Goal: Book appointment/travel/reservation

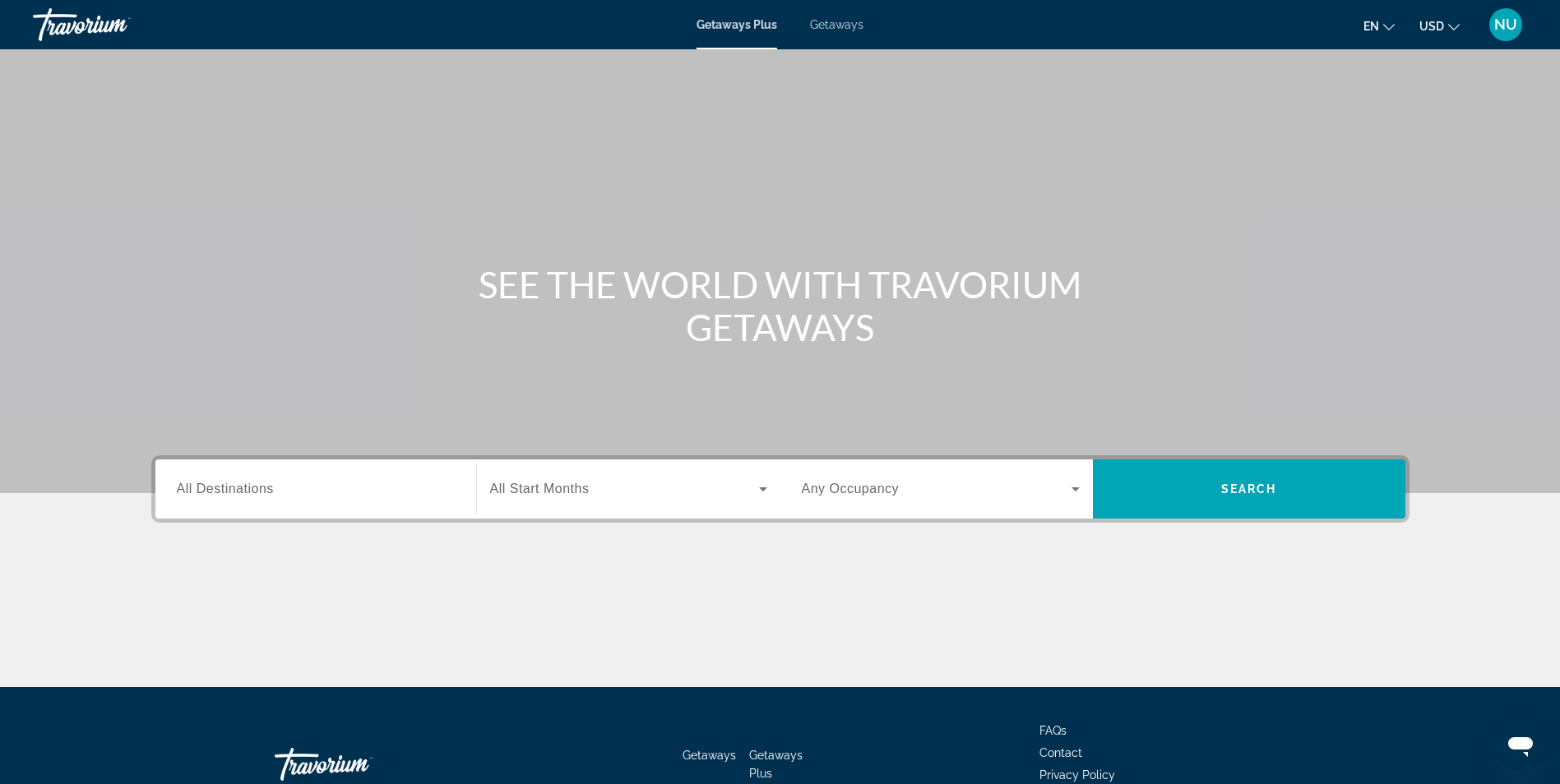
click at [248, 483] on span "All Destinations" at bounding box center [226, 489] width 97 height 14
click at [248, 483] on input "Destination All Destinations" at bounding box center [315, 489] width 278 height 20
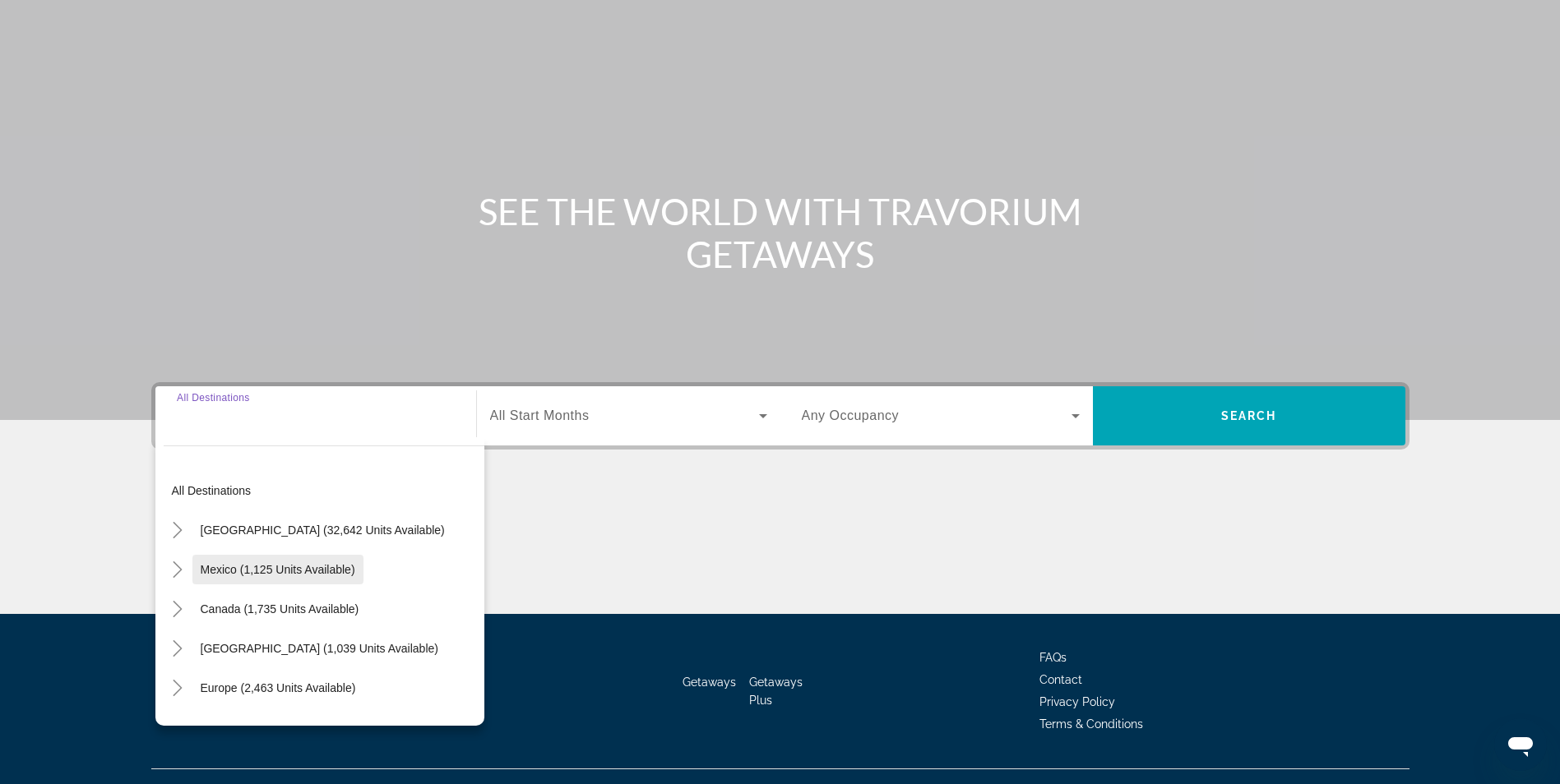
scroll to position [104, 0]
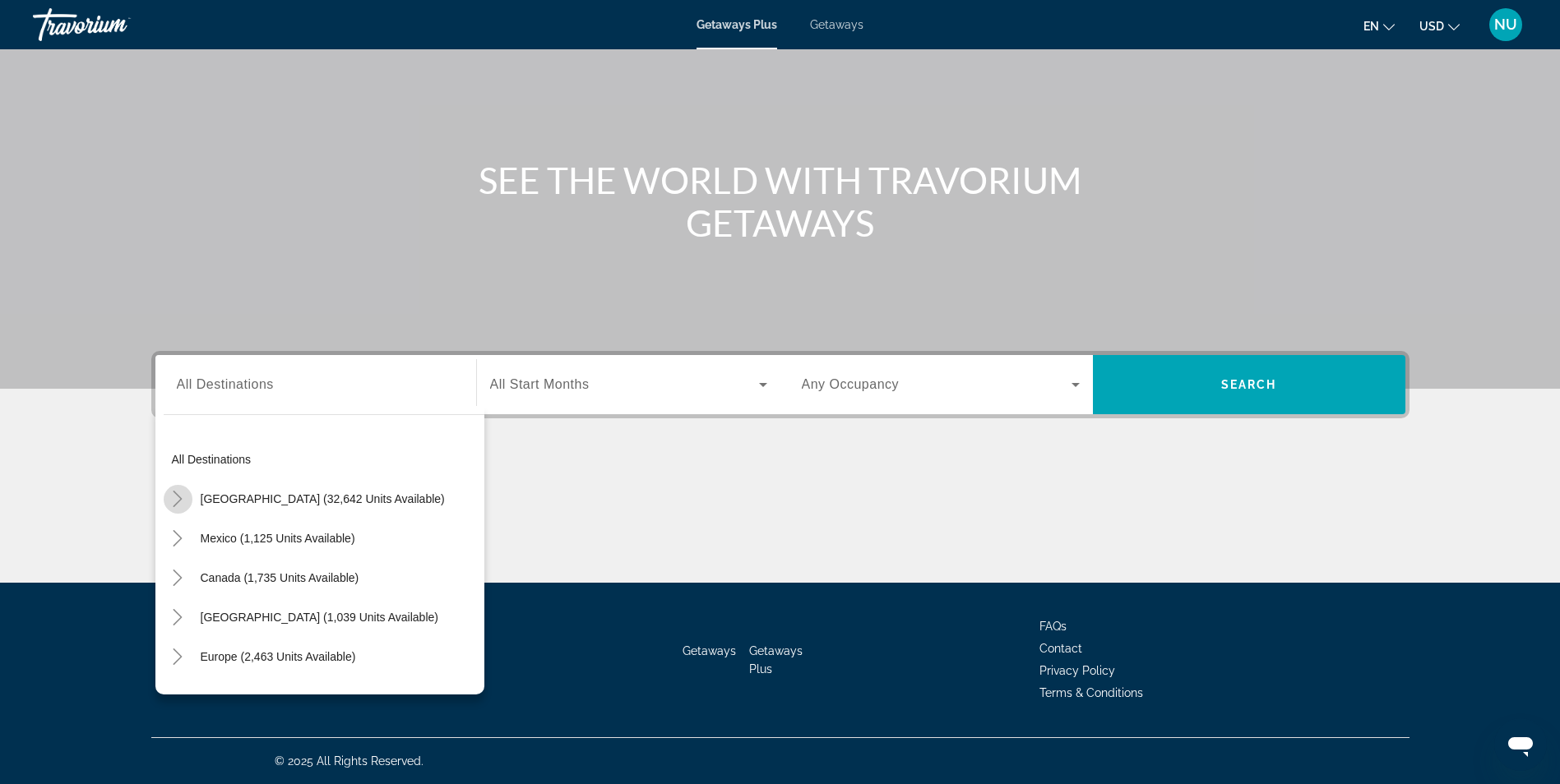
click at [179, 494] on icon "Toggle United States (32,642 units available)" at bounding box center [177, 499] width 16 height 16
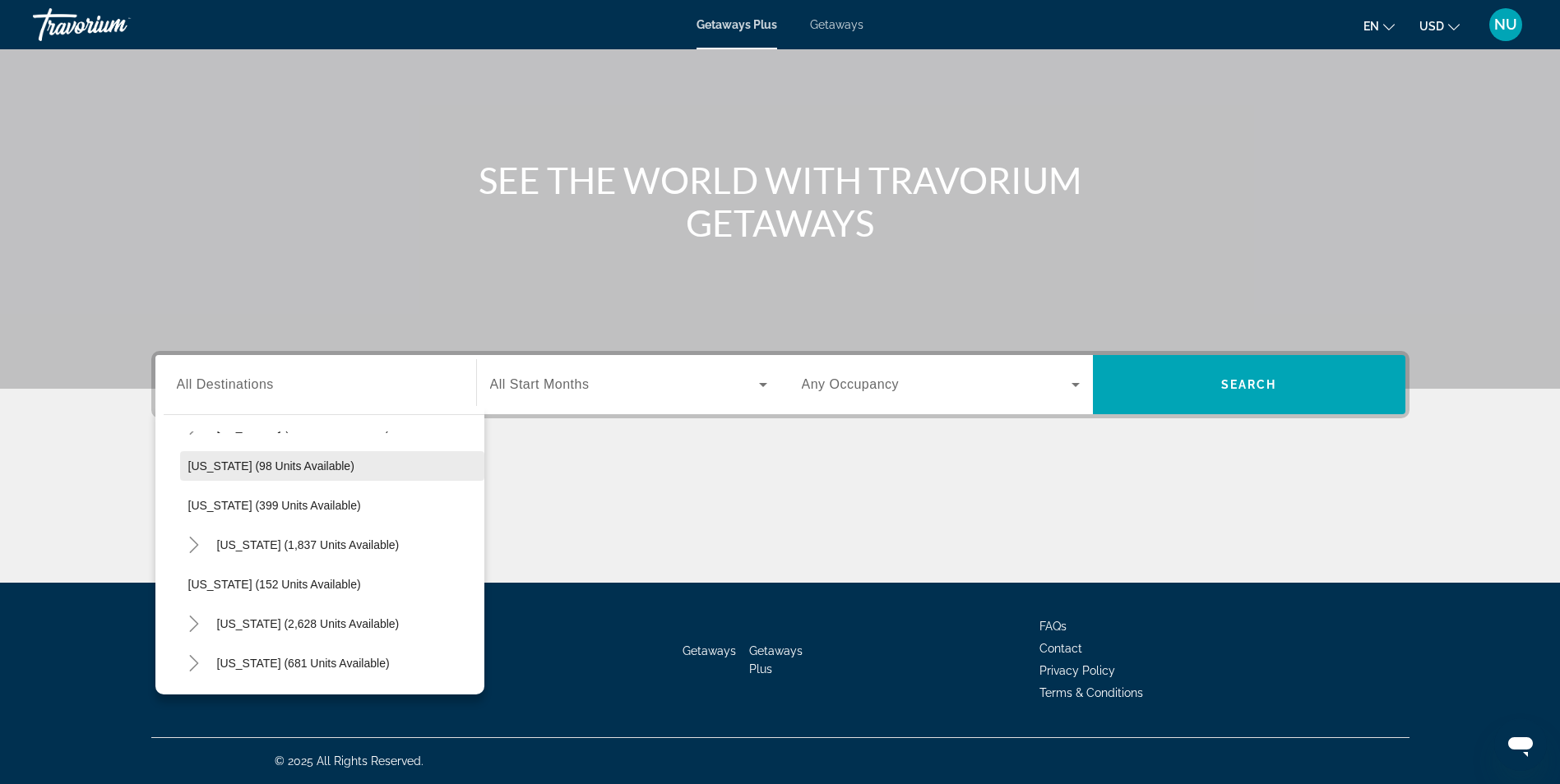
scroll to position [705, 0]
click at [185, 542] on mat-icon "Toggle Missouri (1,837 units available)" at bounding box center [195, 544] width 29 height 29
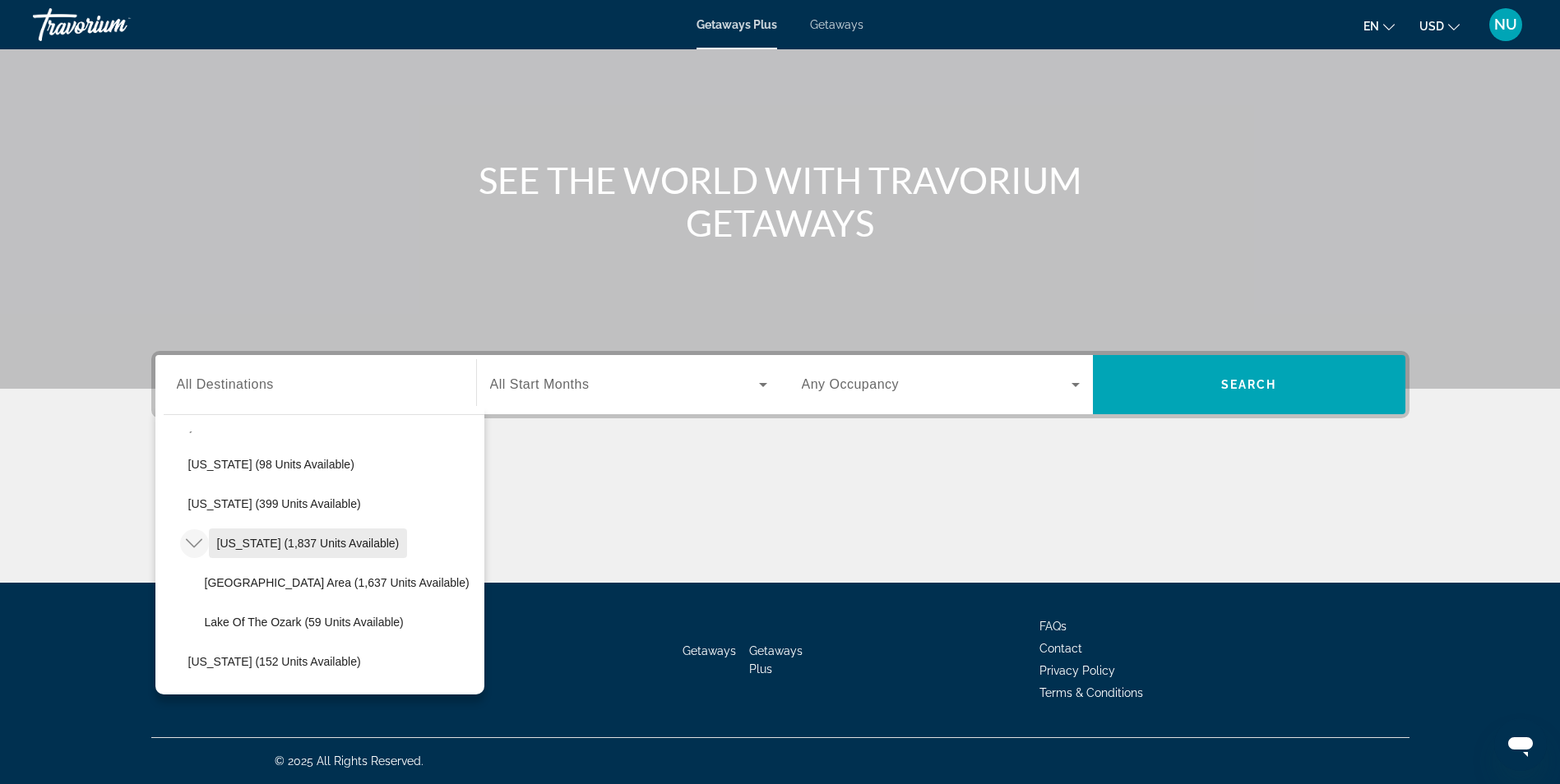
click at [308, 553] on span "Search widget" at bounding box center [308, 543] width 199 height 39
type input "**********"
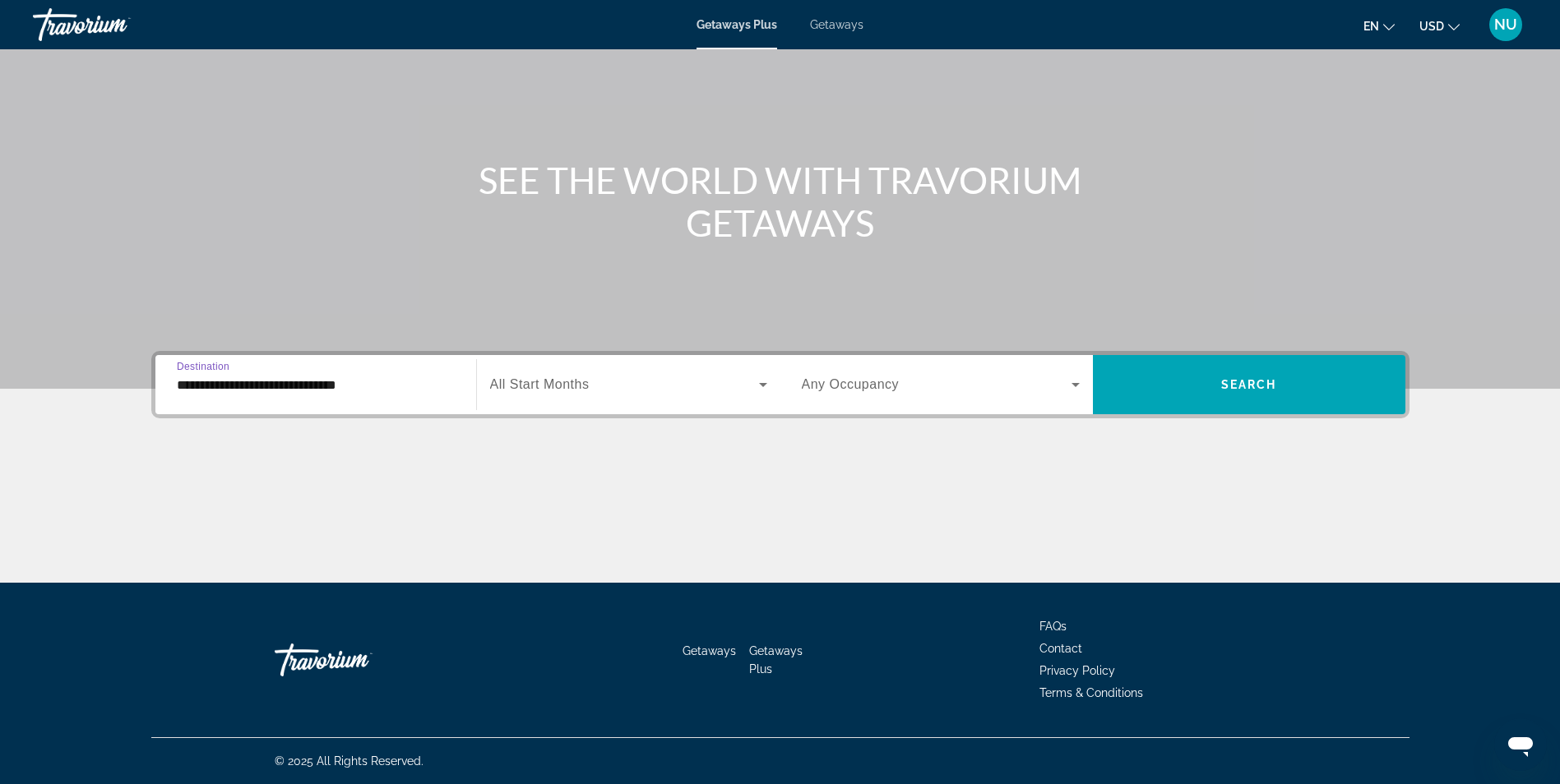
click at [540, 390] on span "All Start Months" at bounding box center [540, 384] width 99 height 14
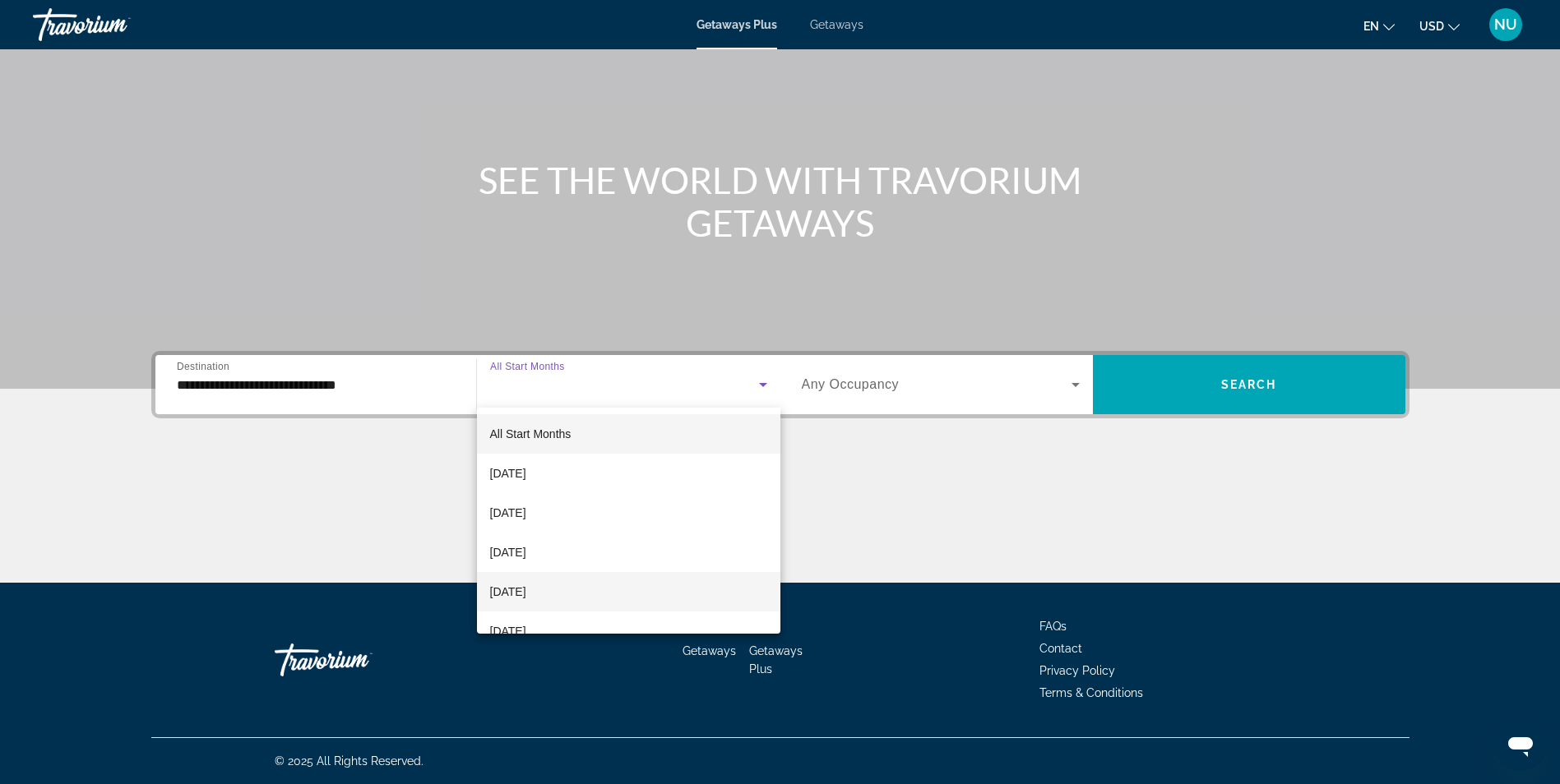
click at [626, 583] on mat-option "[DATE]" at bounding box center [628, 592] width 303 height 39
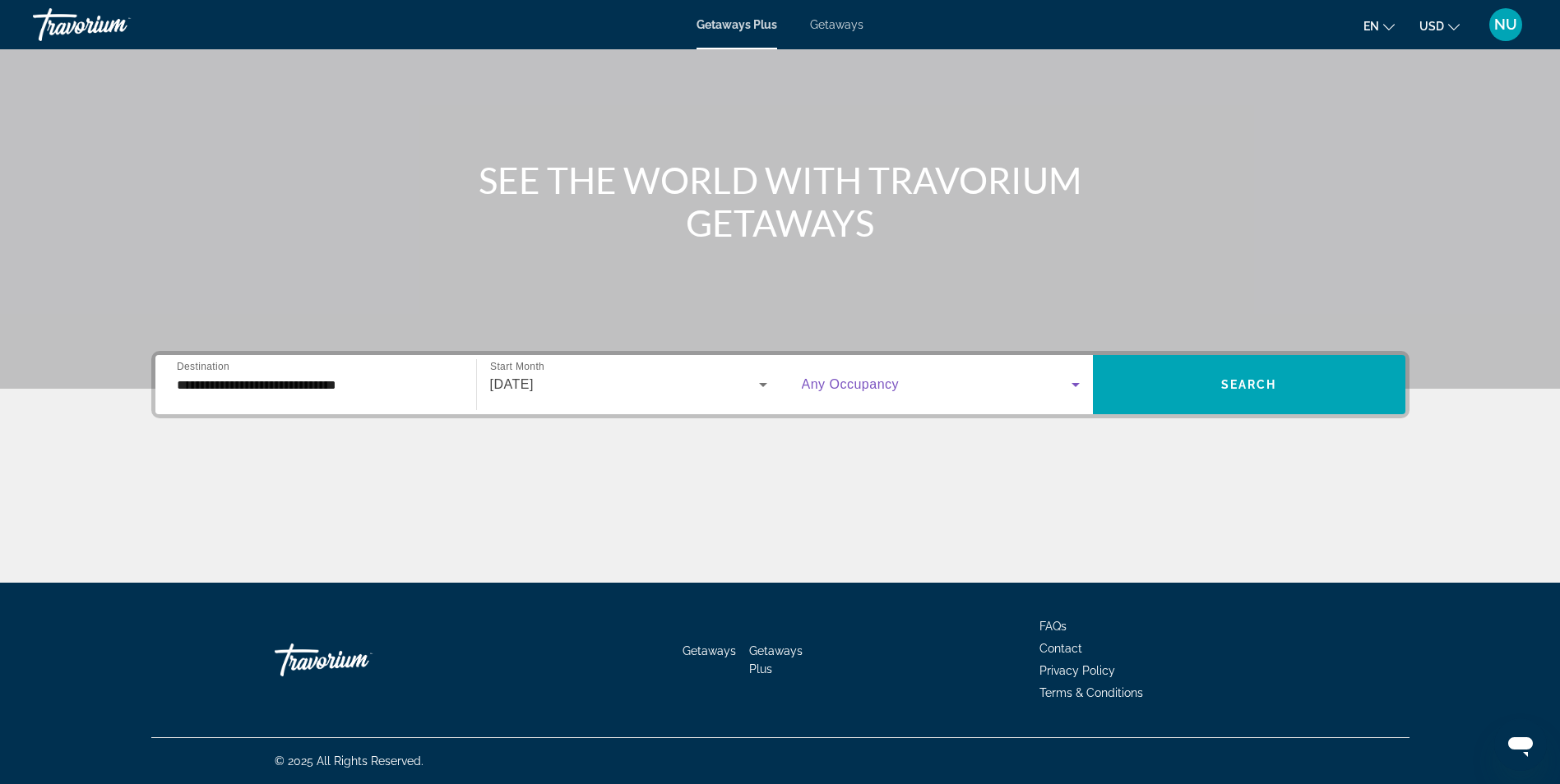
click at [983, 383] on span "Search widget" at bounding box center [937, 384] width 270 height 20
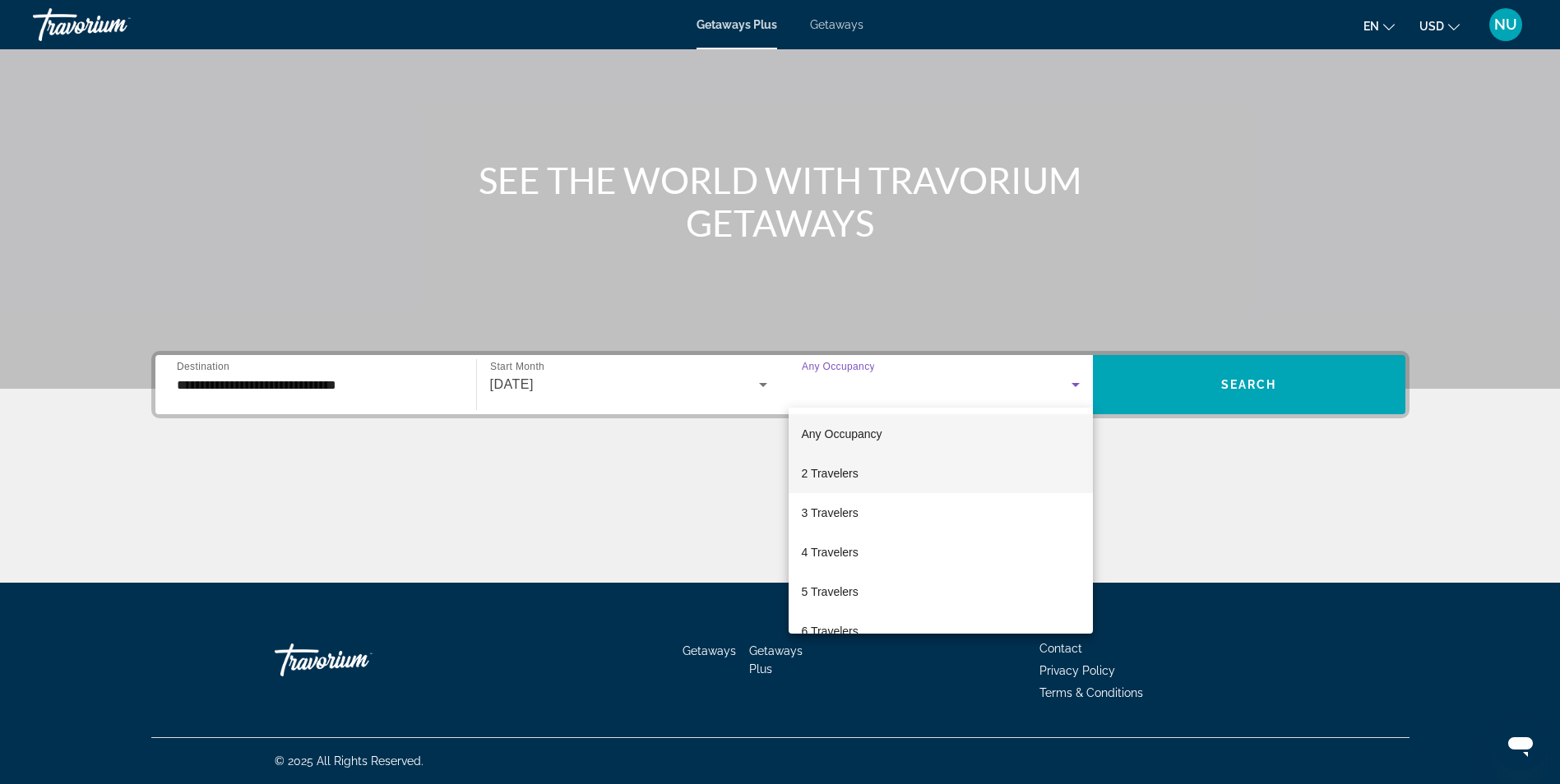
click at [892, 472] on mat-option "2 Travelers" at bounding box center [941, 473] width 304 height 39
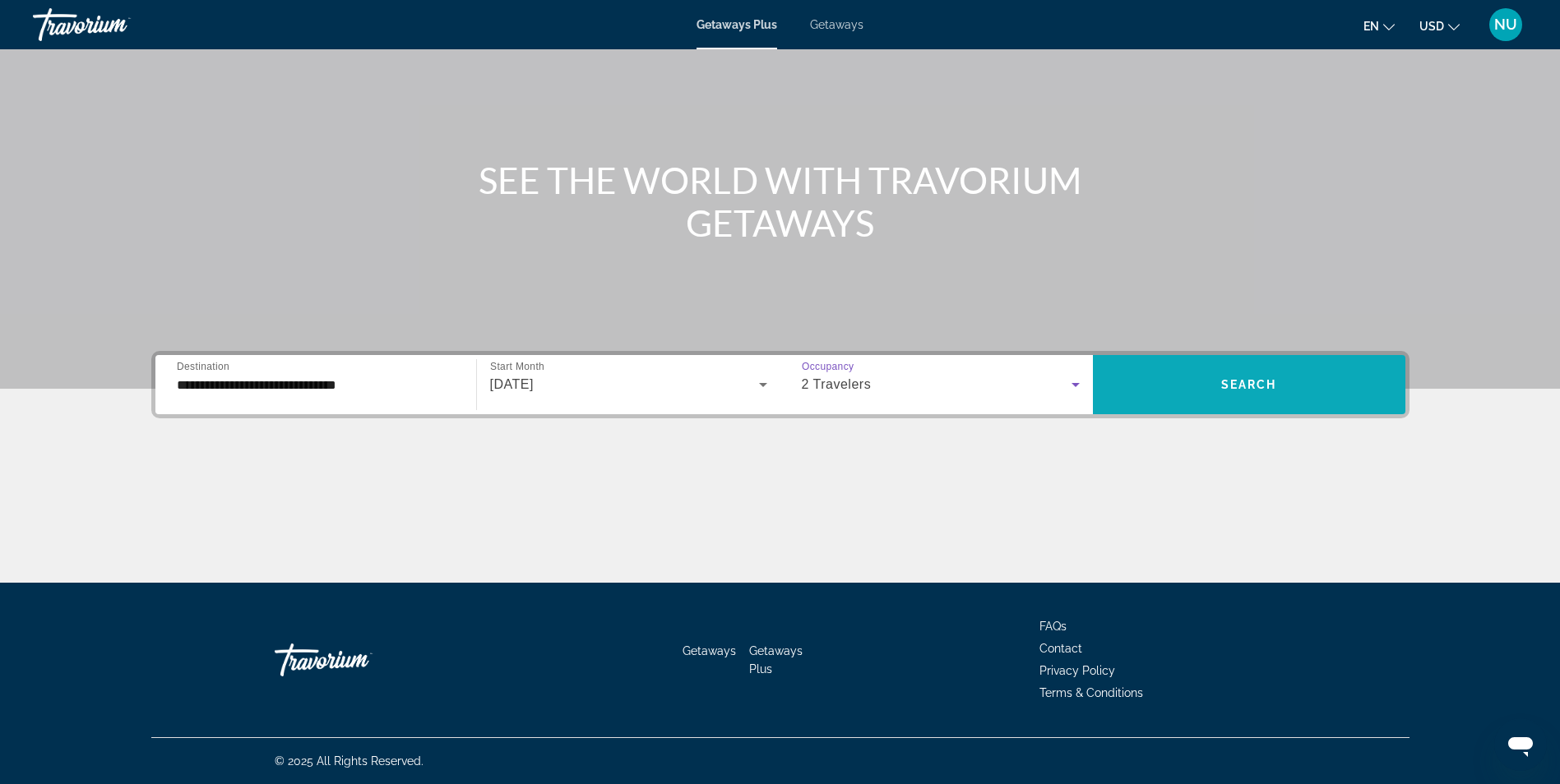
click at [1294, 373] on span "Search widget" at bounding box center [1249, 384] width 313 height 39
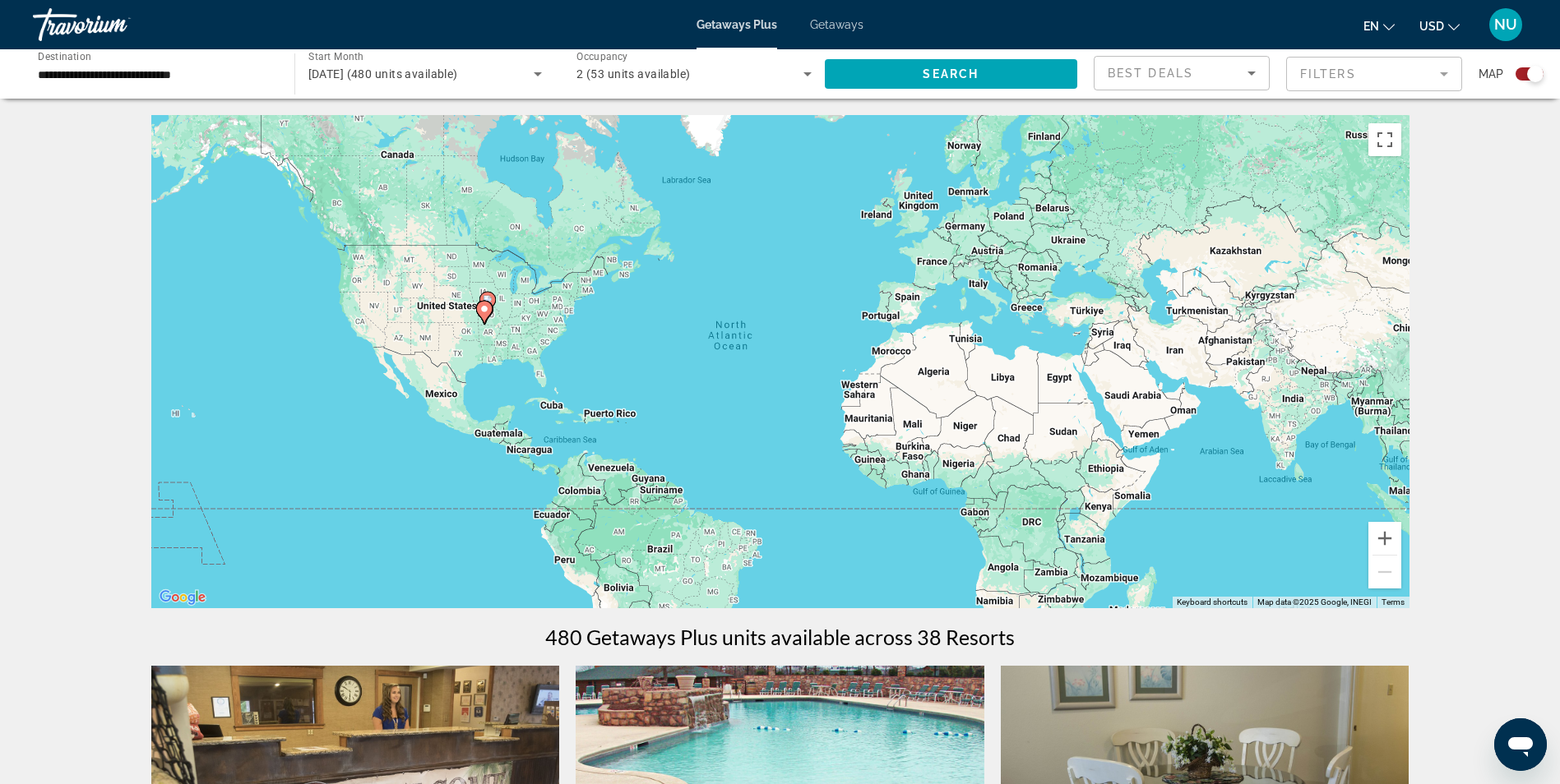
click at [473, 323] on div "To activate drag with keyboard, press Alt + Enter. Once in keyboard drag state,…" at bounding box center [780, 362] width 1258 height 494
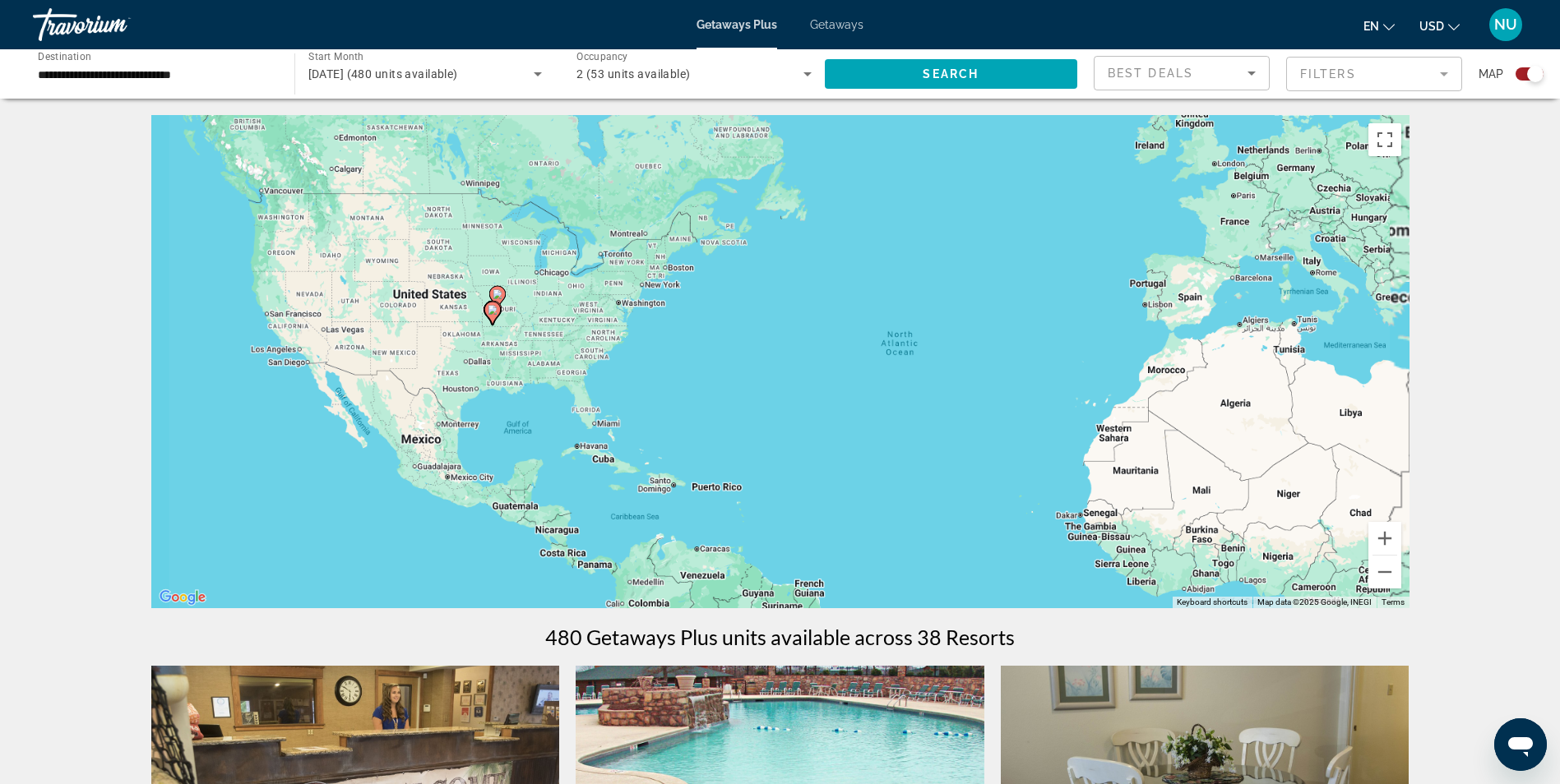
click at [473, 342] on div "To activate drag with keyboard, press Alt + Enter. Once in keyboard drag state,…" at bounding box center [780, 362] width 1258 height 494
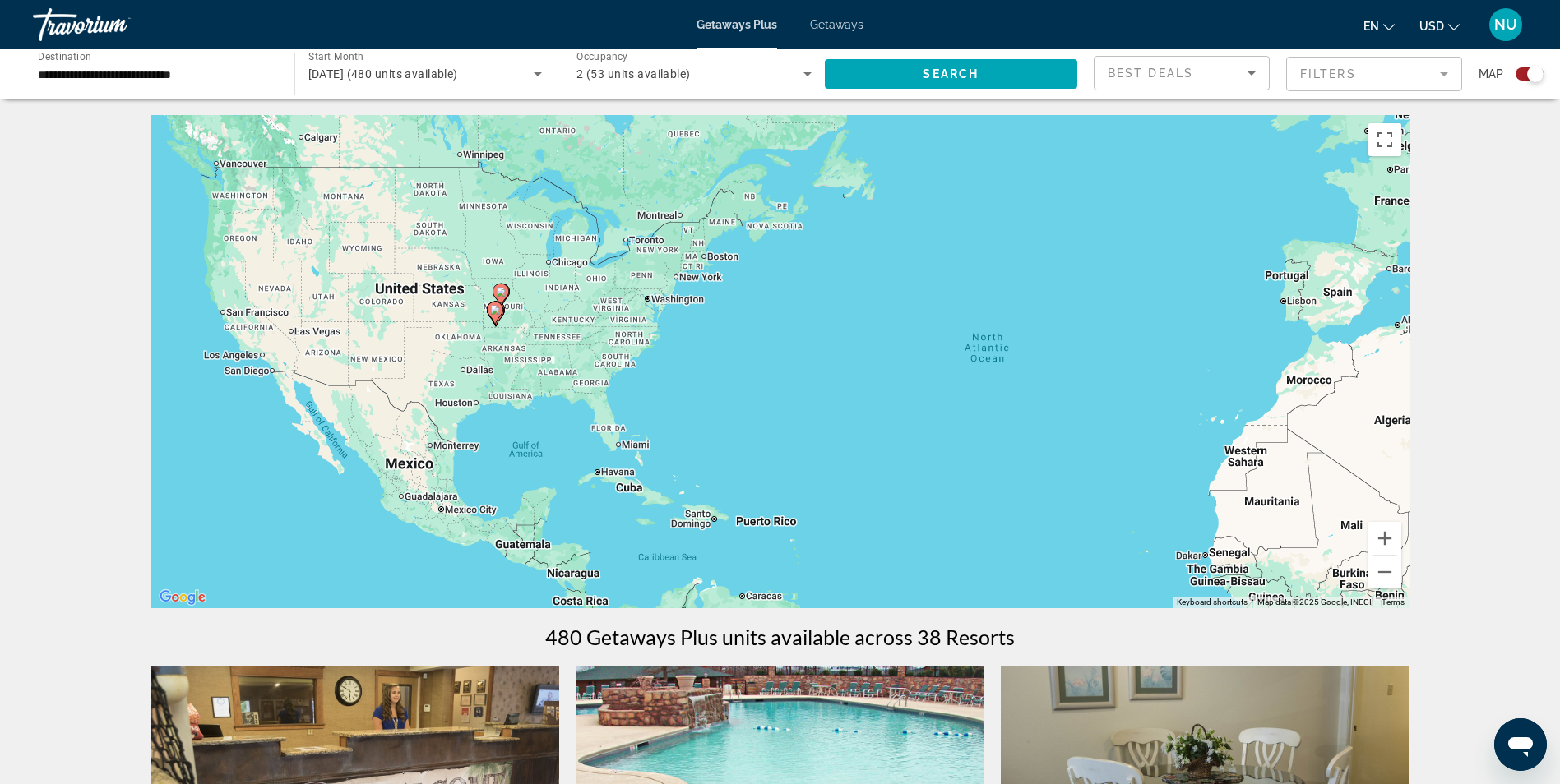
click at [473, 342] on div "To activate drag with keyboard, press Alt + Enter. Once in keyboard drag state,…" at bounding box center [780, 362] width 1258 height 494
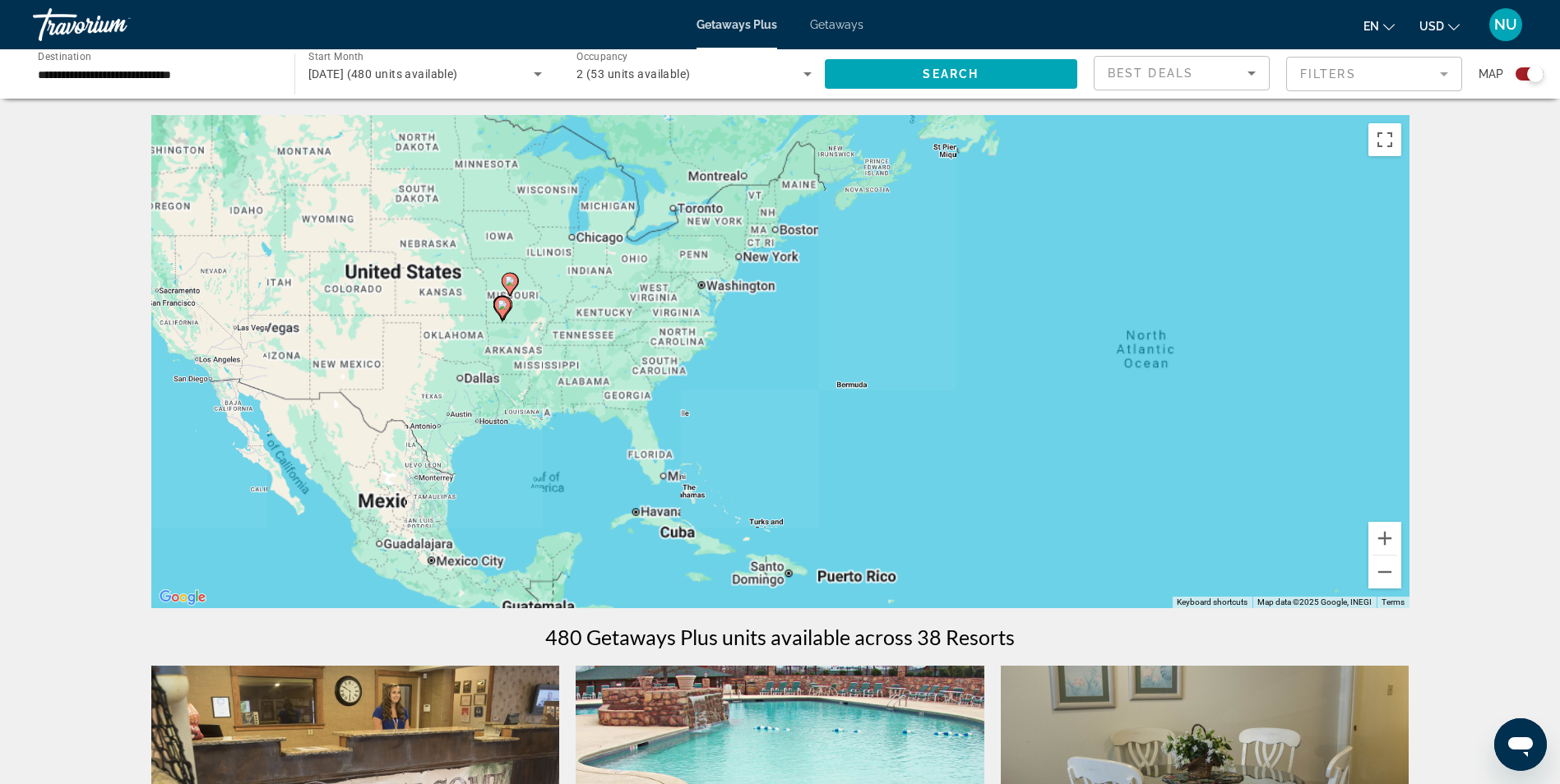
click at [473, 342] on div "To activate drag with keyboard, press Alt + Enter. Once in keyboard drag state,…" at bounding box center [780, 362] width 1258 height 494
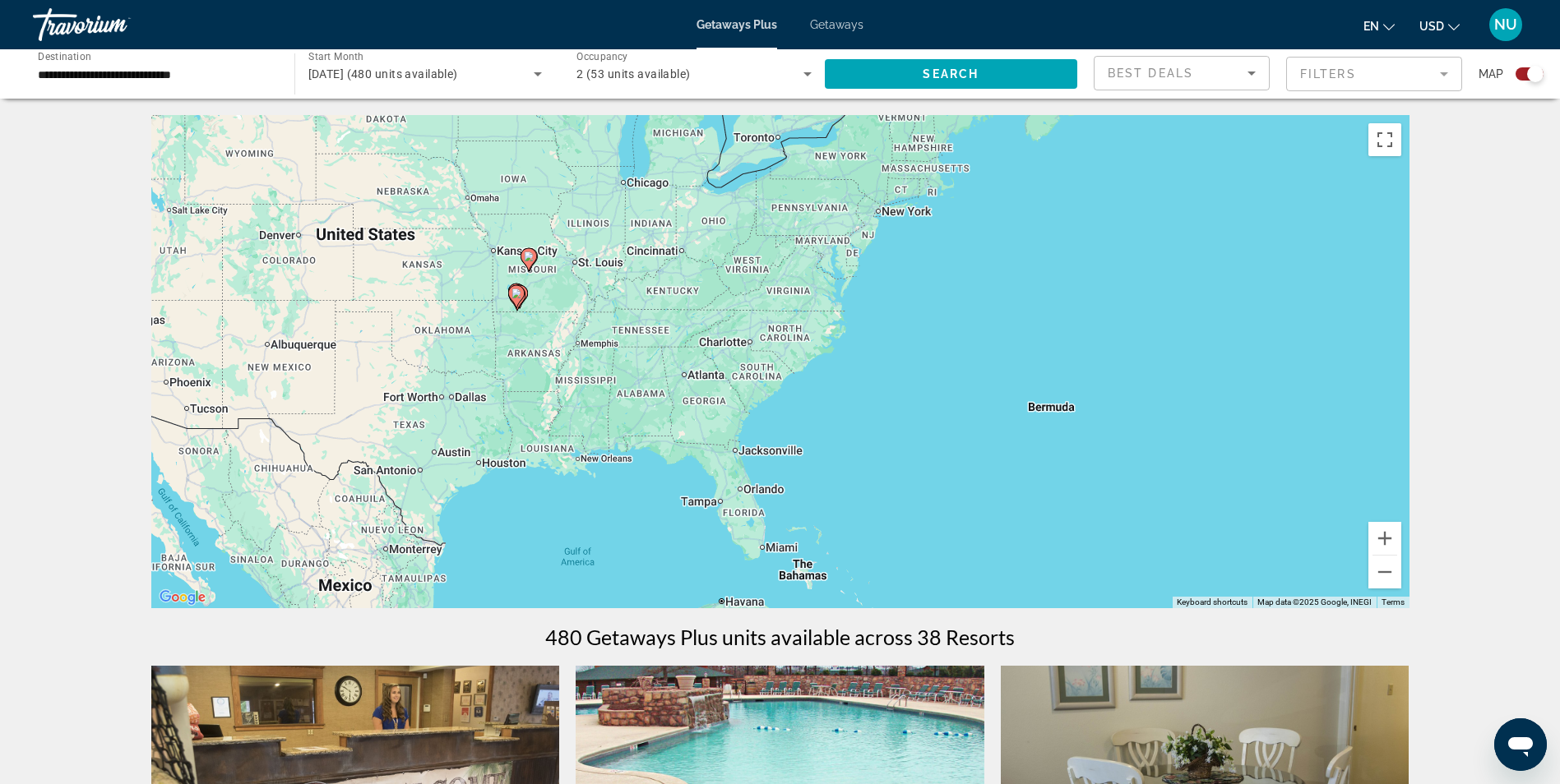
click at [564, 282] on div "To activate drag with keyboard, press Alt + Enter. Once in keyboard drag state,…" at bounding box center [780, 362] width 1258 height 494
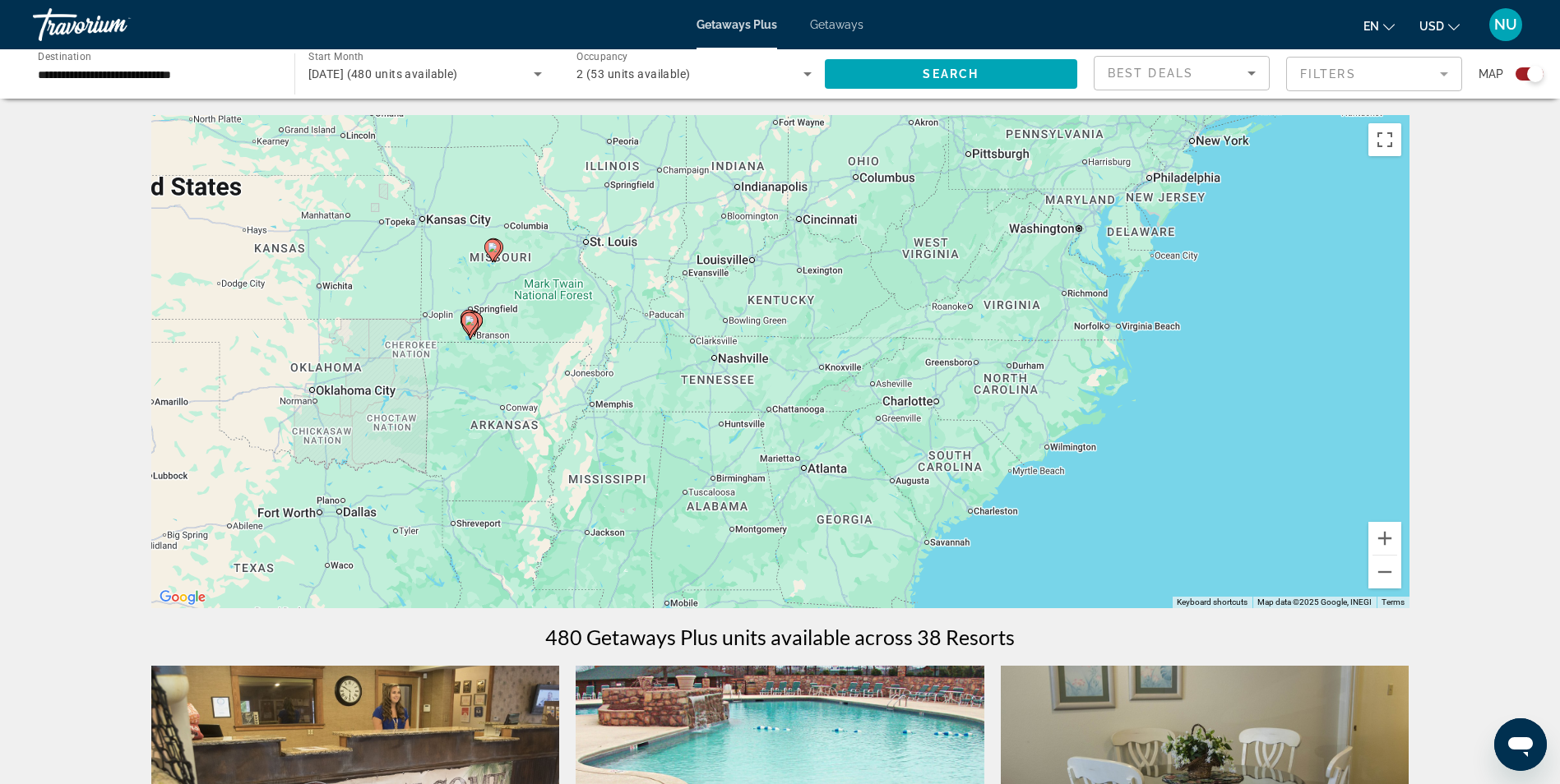
click at [527, 266] on div "To activate drag with keyboard, press Alt + Enter. Once in keyboard drag state,…" at bounding box center [780, 362] width 1258 height 494
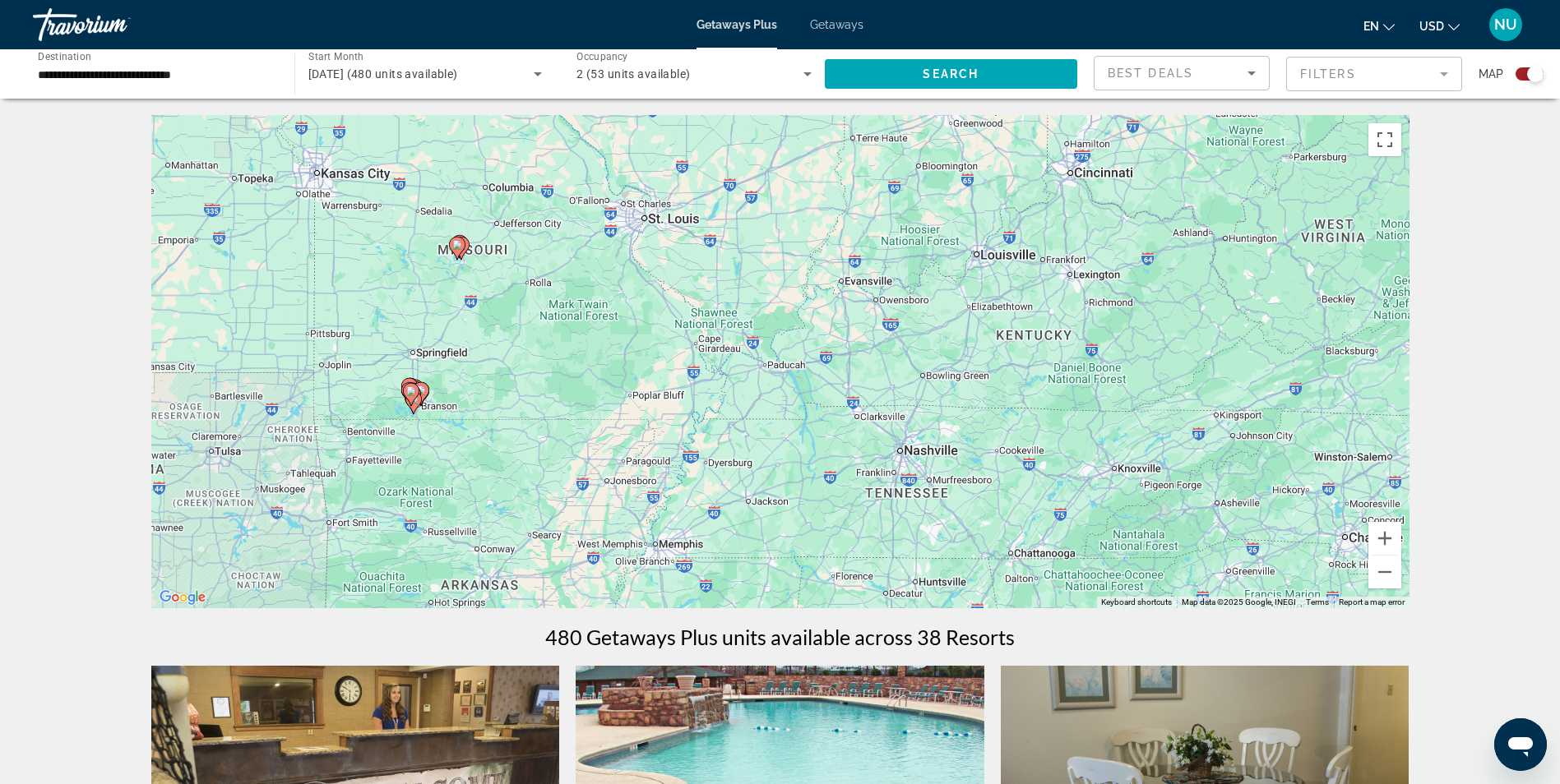
click at [527, 266] on div "To activate drag with keyboard, press Alt + Enter. Once in keyboard drag state,…" at bounding box center [780, 362] width 1258 height 494
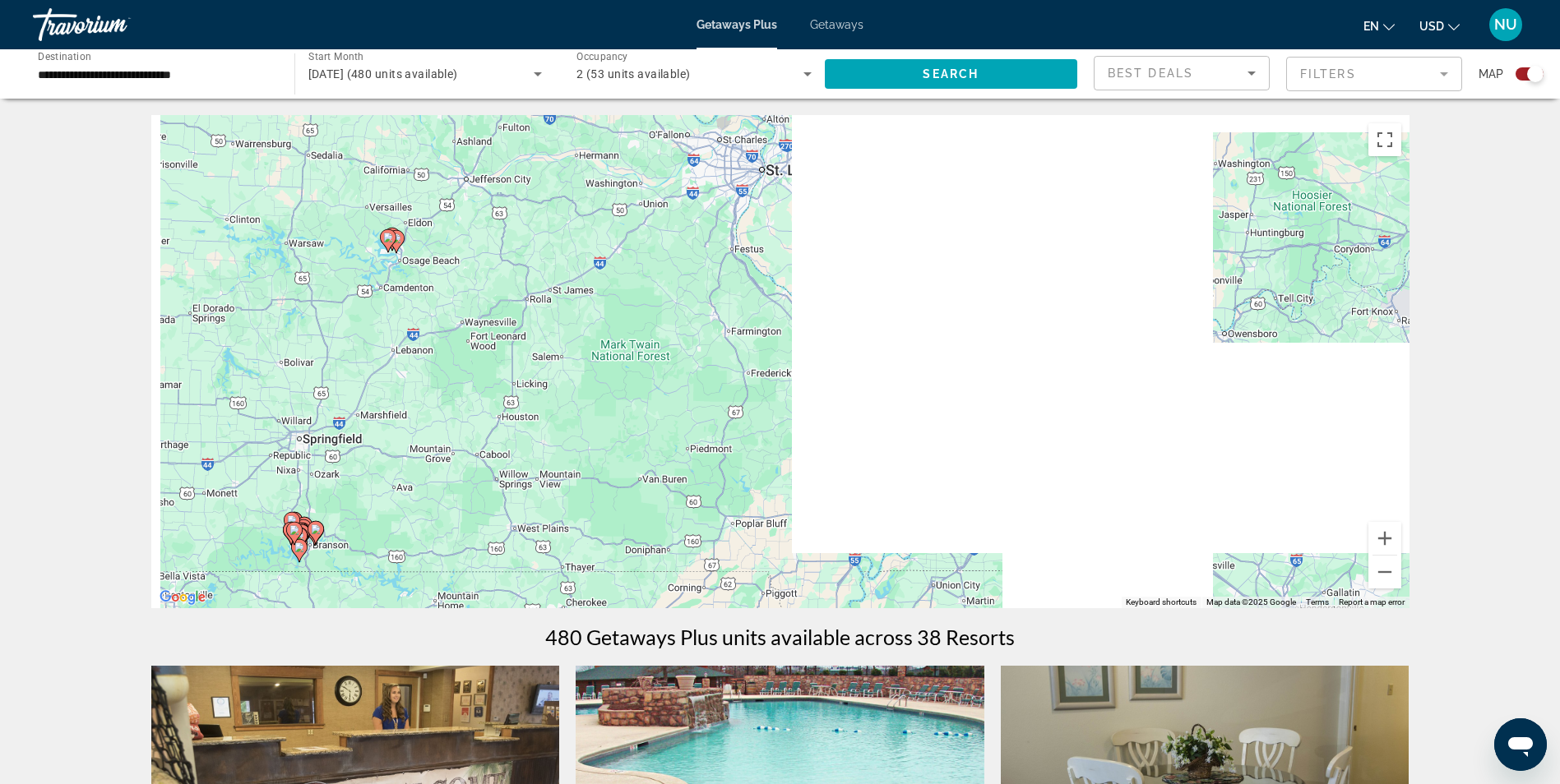
click at [557, 334] on div "To activate drag with keyboard, press Alt + Enter. Once in keyboard drag state,…" at bounding box center [780, 362] width 1258 height 494
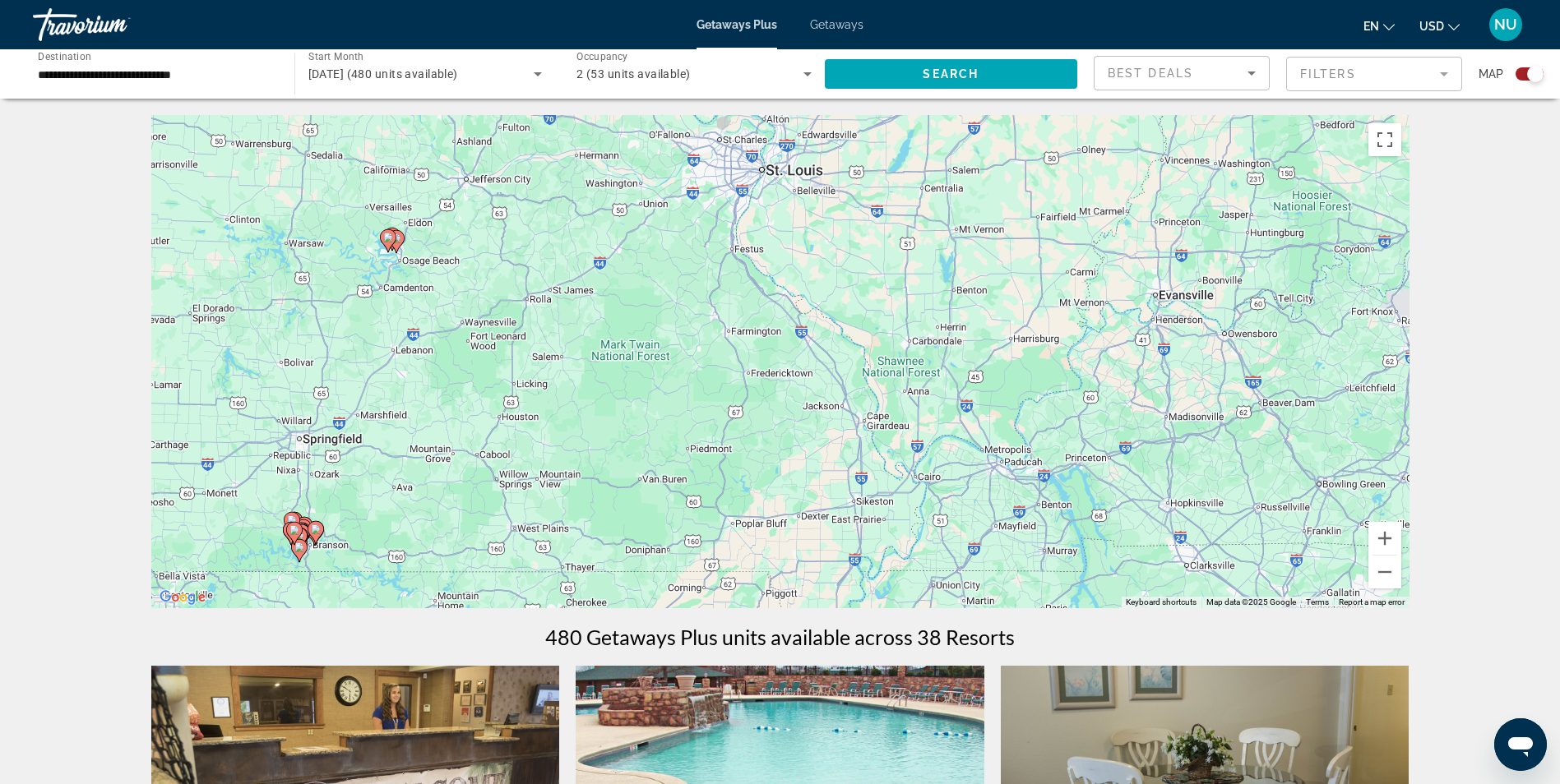
click at [557, 334] on div "To activate drag with keyboard, press Alt + Enter. Once in keyboard drag state,…" at bounding box center [780, 362] width 1258 height 494
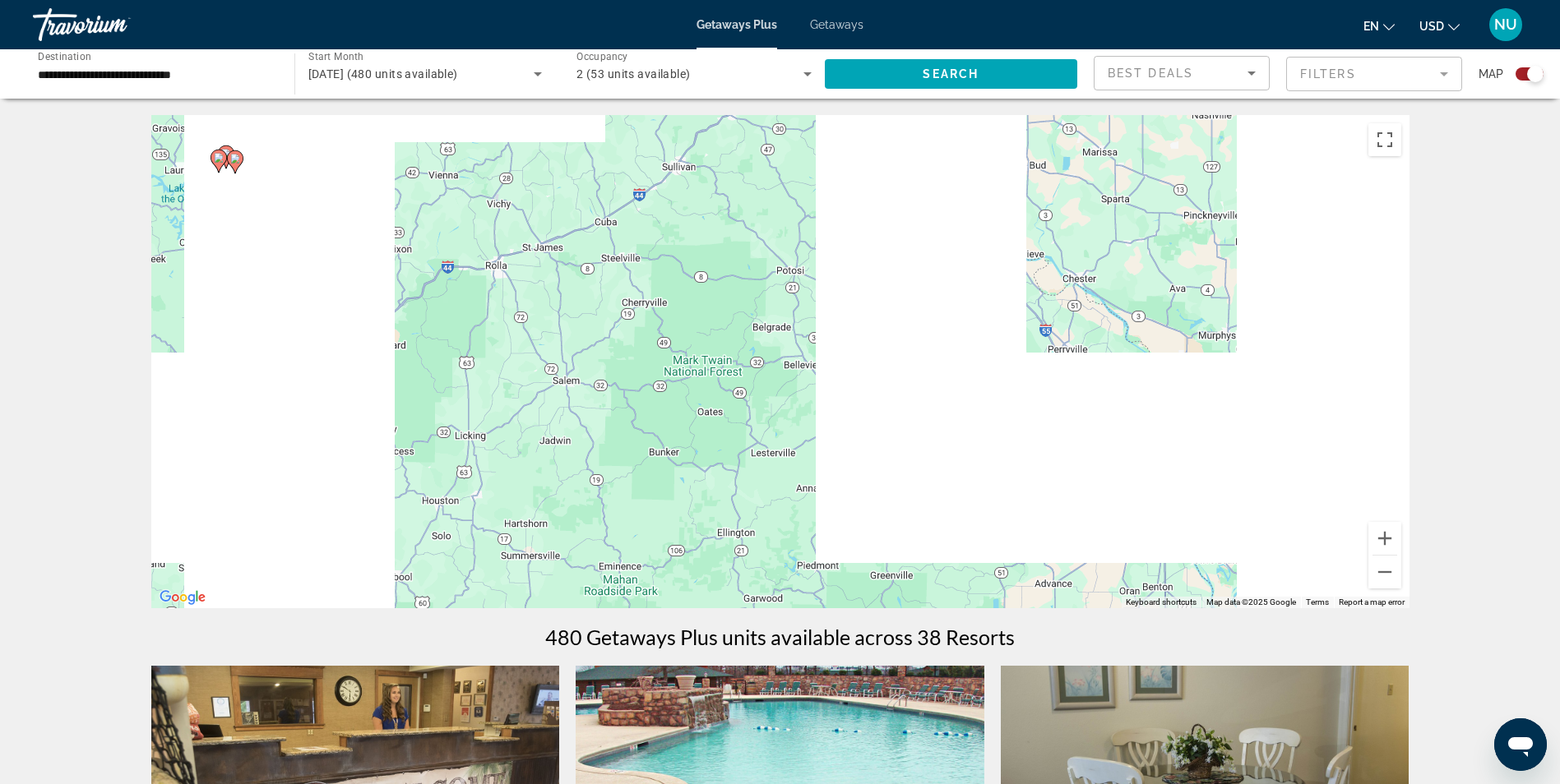
click at [686, 232] on div "To activate drag with keyboard, press Alt + Enter. Once in keyboard drag state,…" at bounding box center [780, 362] width 1258 height 494
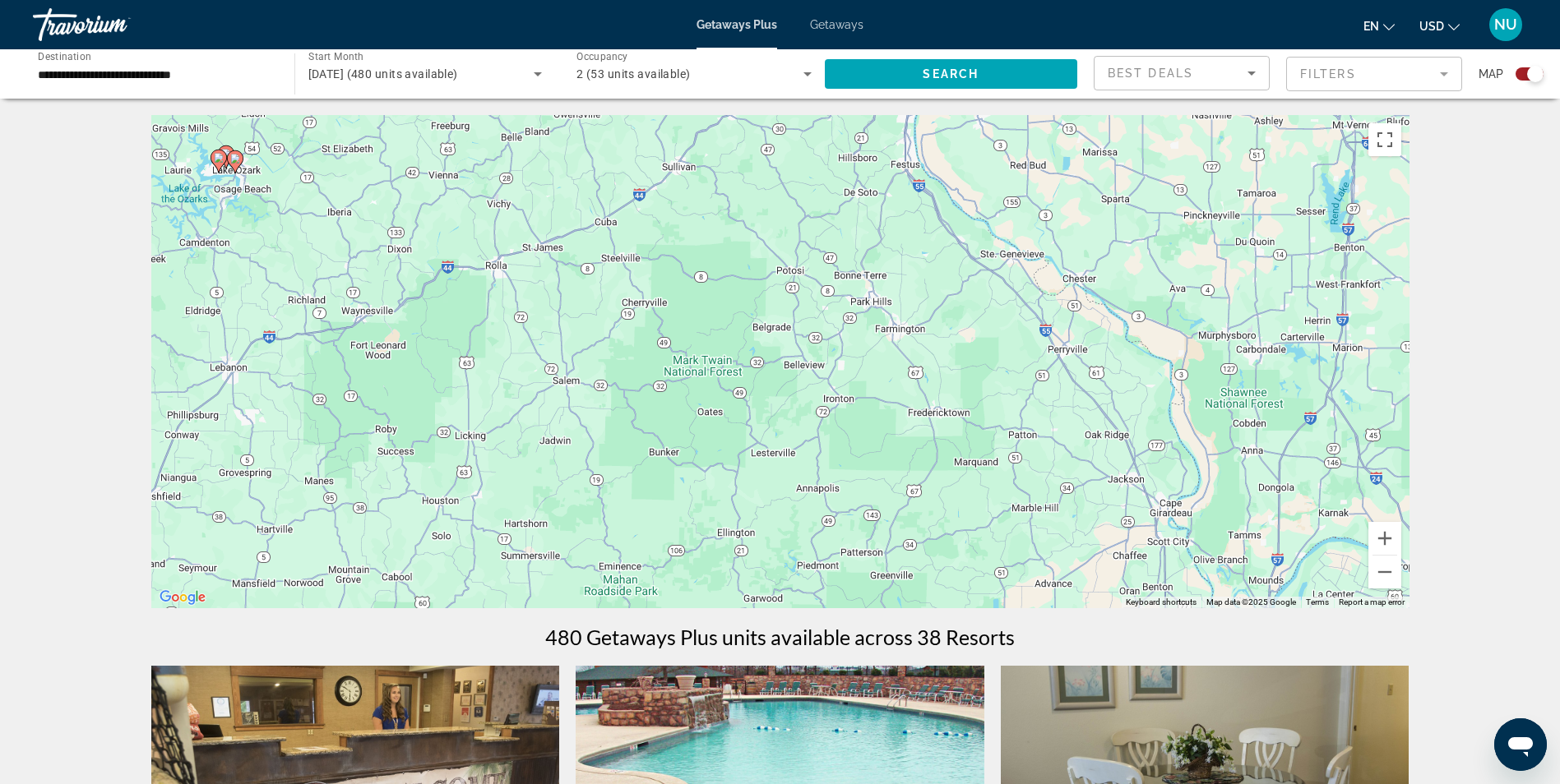
click at [686, 232] on div "To activate drag with keyboard, press Alt + Enter. Once in keyboard drag state,…" at bounding box center [780, 362] width 1258 height 494
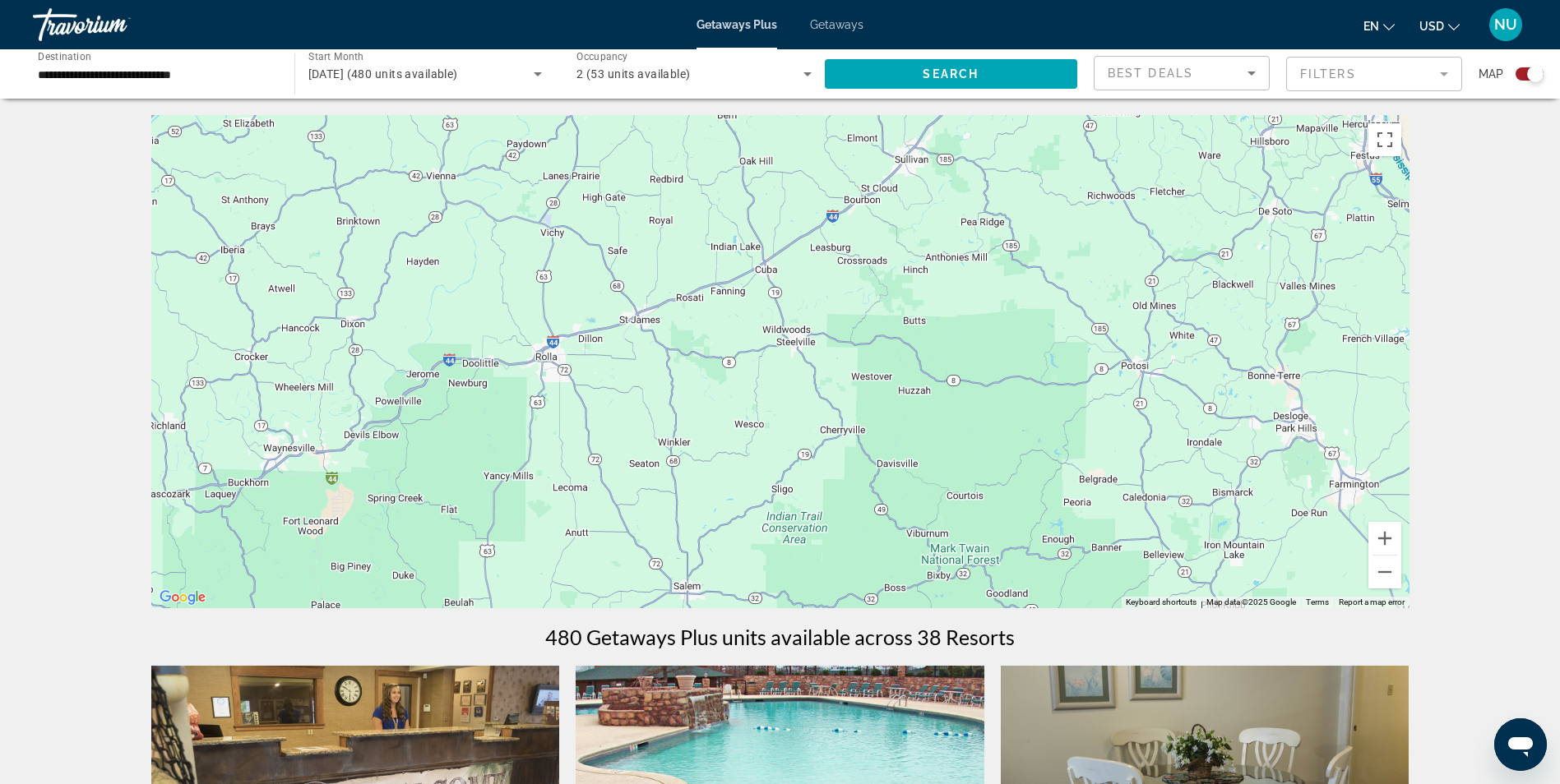
drag, startPoint x: 683, startPoint y: 233, endPoint x: 924, endPoint y: 294, distance: 248.6
click at [924, 294] on div "To activate drag with keyboard, press Alt + Enter. Once in keyboard drag state,…" at bounding box center [780, 362] width 1258 height 494
drag, startPoint x: 353, startPoint y: 376, endPoint x: 390, endPoint y: 397, distance: 42.5
click at [373, 385] on div "To activate drag with keyboard, press Alt + Enter. Once in keyboard drag state,…" at bounding box center [780, 362] width 1258 height 494
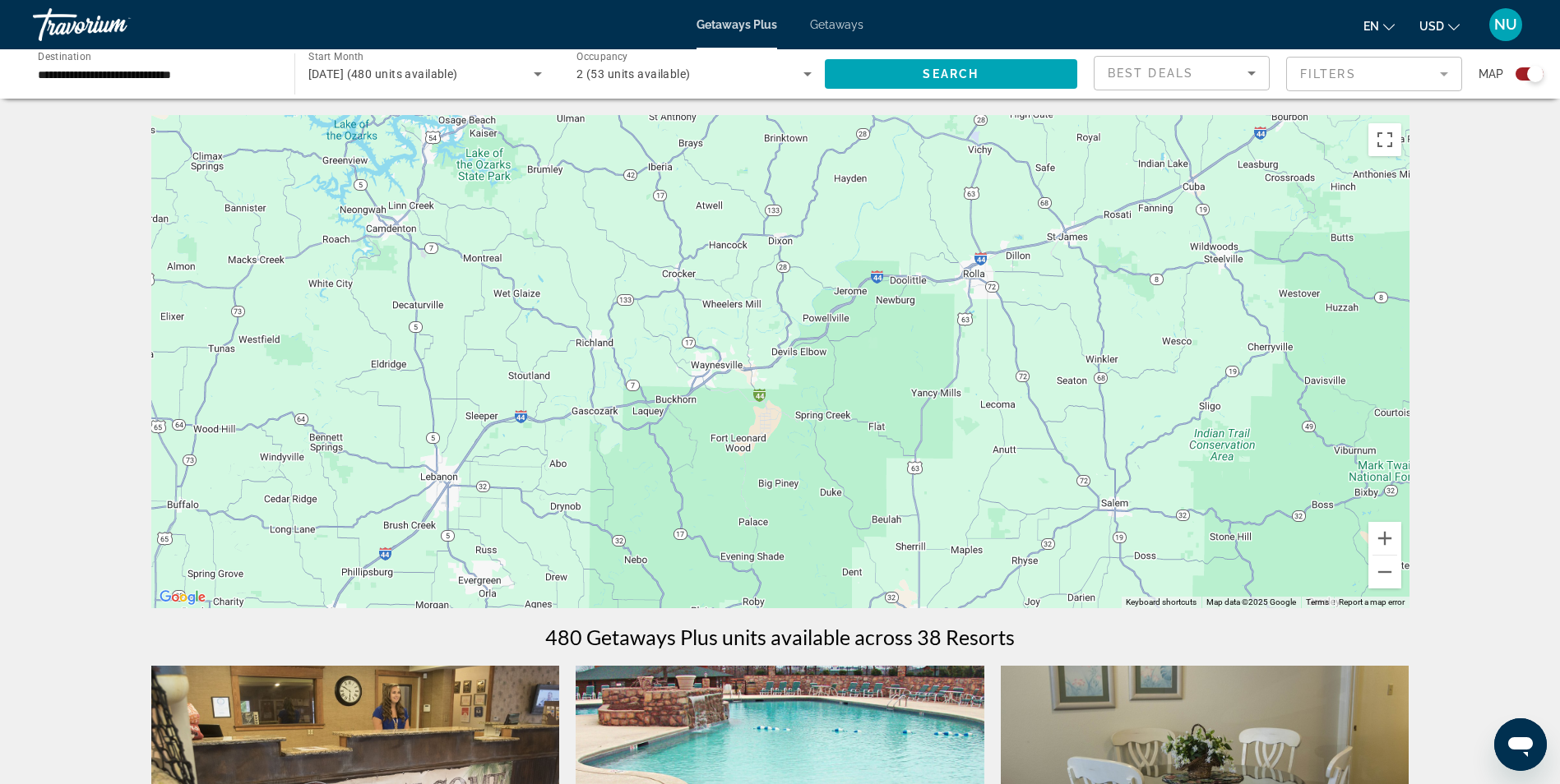
drag, startPoint x: 430, startPoint y: 407, endPoint x: 774, endPoint y: 318, distance: 355.3
click at [774, 318] on div "To activate drag with keyboard, press Alt + Enter. Once in keyboard drag state,…" at bounding box center [780, 362] width 1258 height 494
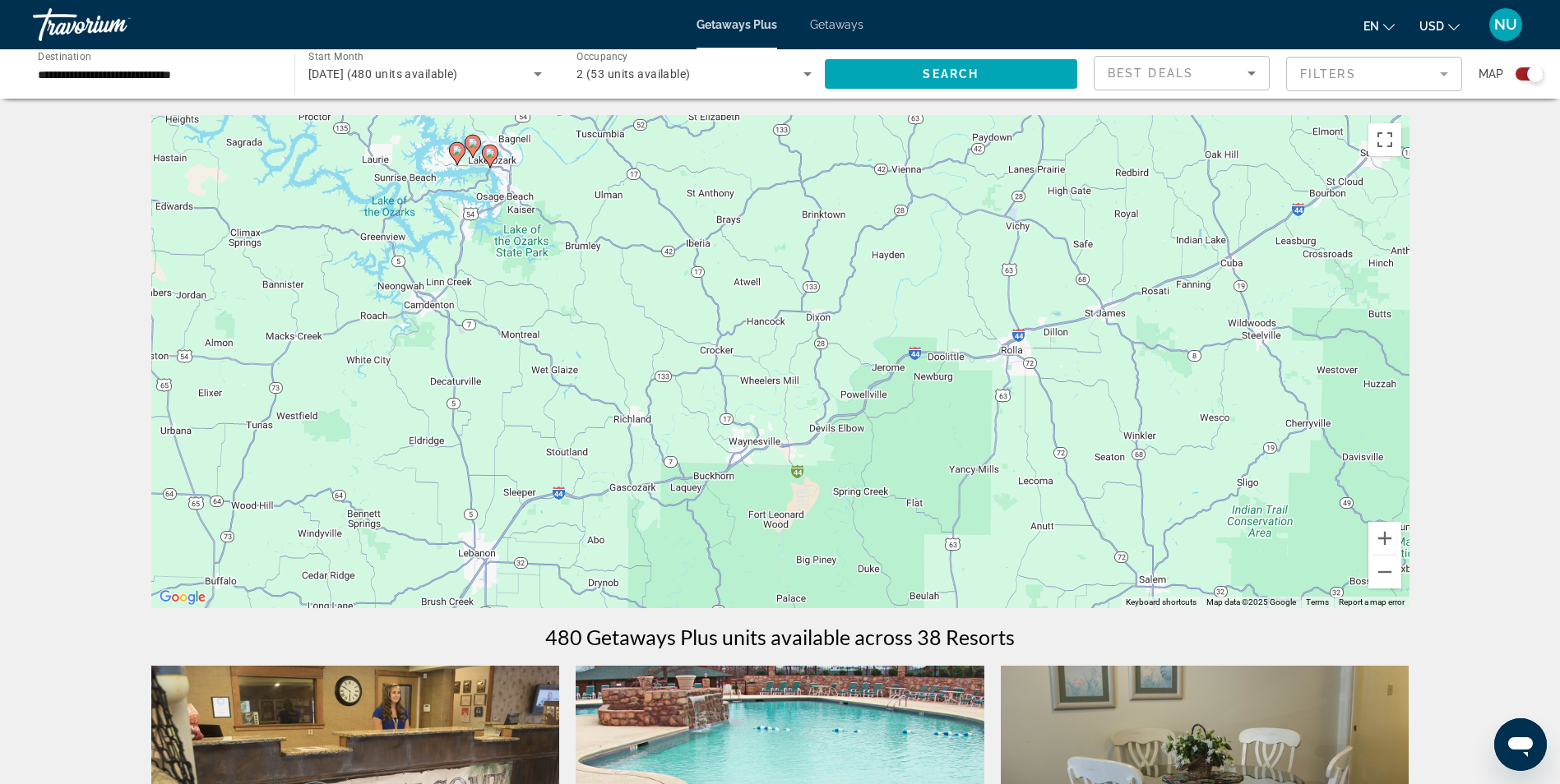
drag, startPoint x: 715, startPoint y: 303, endPoint x: 732, endPoint y: 330, distance: 31.9
click at [732, 330] on div "To activate drag with keyboard, press Alt + Enter. Once in keyboard drag state,…" at bounding box center [780, 362] width 1258 height 494
